Goal: Information Seeking & Learning: Find contact information

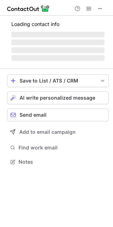
scroll to position [178, 113]
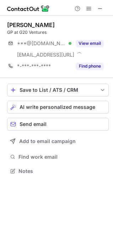
scroll to position [166, 113]
click at [101, 7] on span at bounding box center [101, 9] width 6 height 6
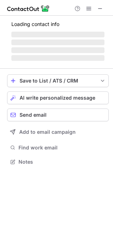
scroll to position [178, 113]
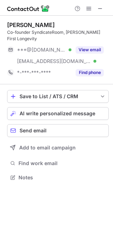
scroll to position [166, 113]
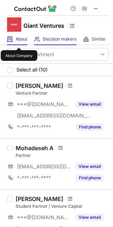
click at [19, 41] on span "About" at bounding box center [22, 39] width 12 height 6
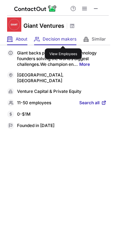
click at [63, 40] on span "Decision makers" at bounding box center [60, 39] width 34 height 6
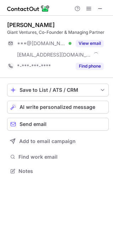
scroll to position [166, 113]
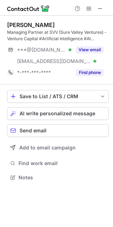
scroll to position [173, 113]
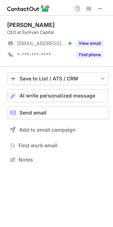
scroll to position [155, 113]
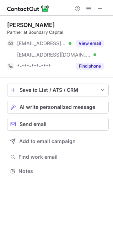
scroll to position [166, 113]
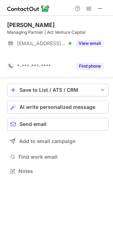
scroll to position [155, 113]
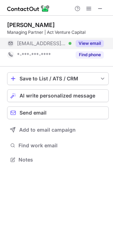
scroll to position [155, 113]
drag, startPoint x: 50, startPoint y: 43, endPoint x: 29, endPoint y: 46, distance: 20.9
click at [29, 46] on div "***@actvc.ie Verified" at bounding box center [44, 43] width 55 height 6
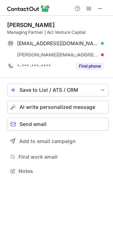
copy span "actvc.ie"
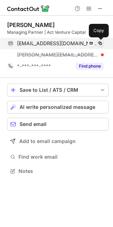
click at [102, 44] on span at bounding box center [101, 44] width 6 height 6
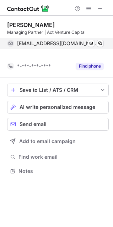
scroll to position [155, 113]
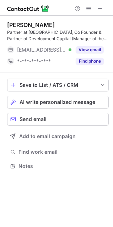
scroll to position [162, 113]
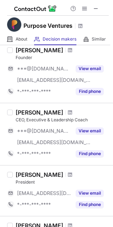
scroll to position [71, 0]
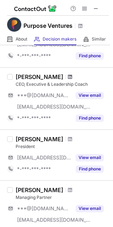
click at [68, 77] on span at bounding box center [70, 77] width 4 height 6
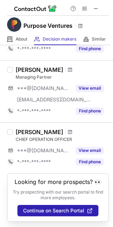
scroll to position [199, 0]
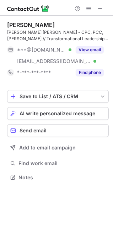
scroll to position [173, 113]
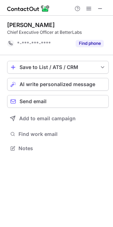
scroll to position [144, 113]
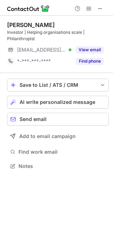
scroll to position [162, 113]
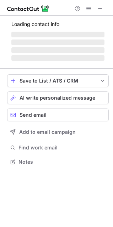
scroll to position [155, 113]
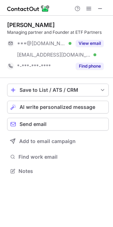
scroll to position [166, 113]
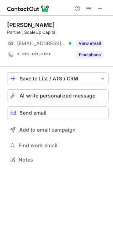
scroll to position [155, 113]
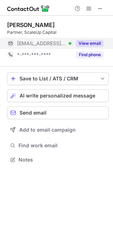
click at [87, 43] on button "View email" at bounding box center [90, 43] width 28 height 7
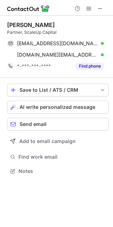
scroll to position [166, 113]
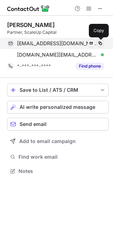
click at [99, 43] on span at bounding box center [101, 44] width 6 height 6
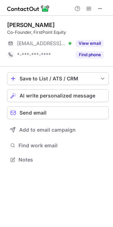
scroll to position [155, 113]
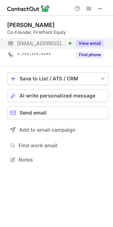
click at [88, 42] on button "View email" at bounding box center [90, 43] width 28 height 7
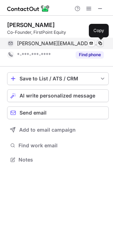
click at [100, 43] on span at bounding box center [101, 44] width 6 height 6
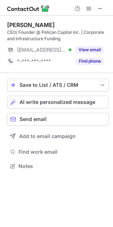
scroll to position [162, 113]
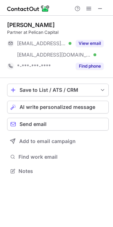
scroll to position [166, 113]
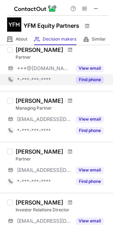
scroll to position [71, 0]
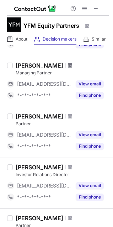
click at [68, 66] on span at bounding box center [70, 66] width 4 height 6
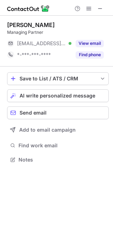
scroll to position [155, 113]
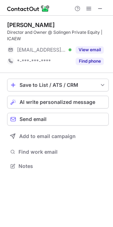
scroll to position [162, 113]
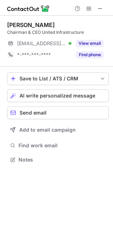
scroll to position [155, 113]
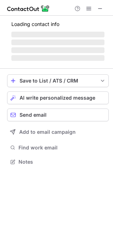
scroll to position [157, 113]
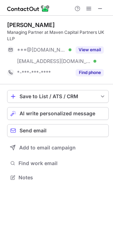
scroll to position [173, 113]
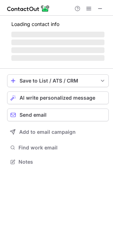
scroll to position [173, 113]
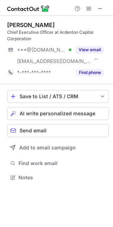
scroll to position [173, 113]
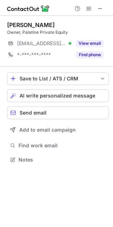
scroll to position [155, 113]
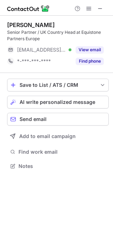
scroll to position [162, 113]
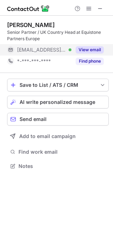
click at [97, 51] on button "View email" at bounding box center [90, 49] width 28 height 7
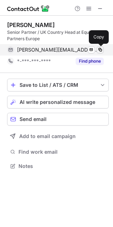
click at [102, 51] on span at bounding box center [101, 50] width 6 height 6
click at [101, 50] on span at bounding box center [101, 50] width 6 height 6
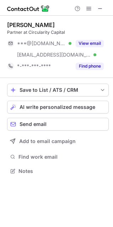
scroll to position [166, 113]
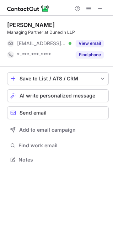
scroll to position [155, 113]
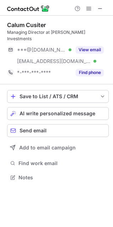
scroll to position [166, 113]
